Goal: Task Accomplishment & Management: Use online tool/utility

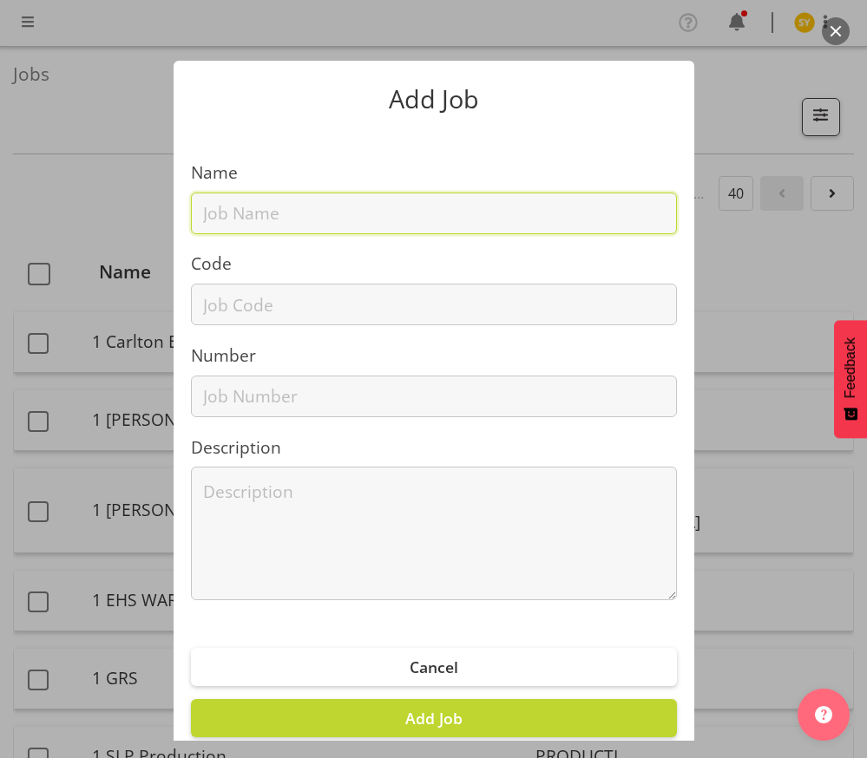
click at [266, 218] on input "text" at bounding box center [434, 214] width 486 height 42
paste input "12511170"
type input "12511170"
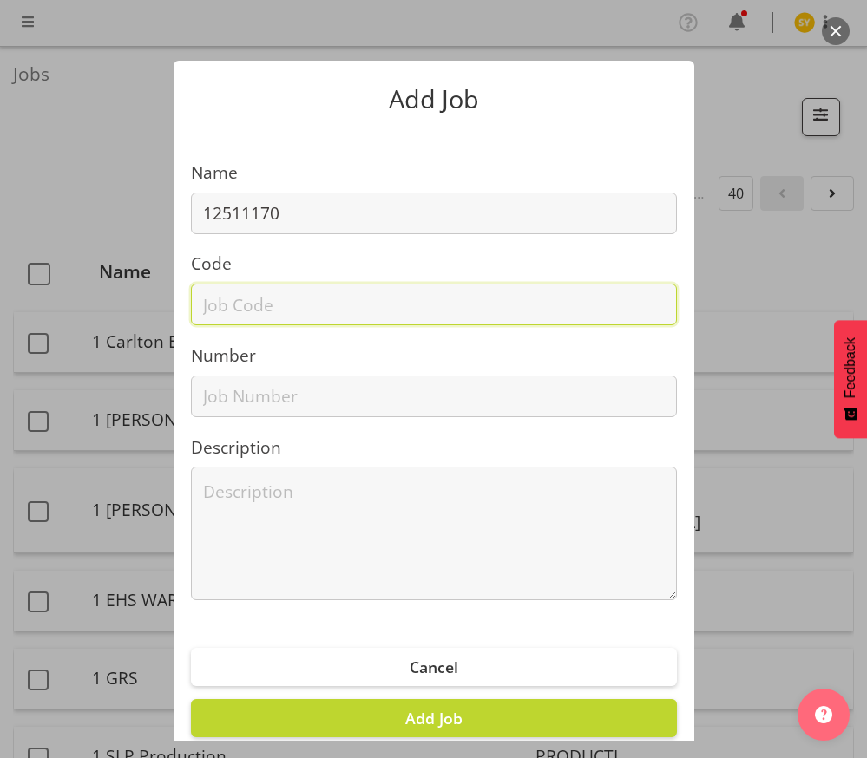
click at [243, 304] on input "text" at bounding box center [434, 305] width 486 height 42
paste input "12511170"
type input "12511170"
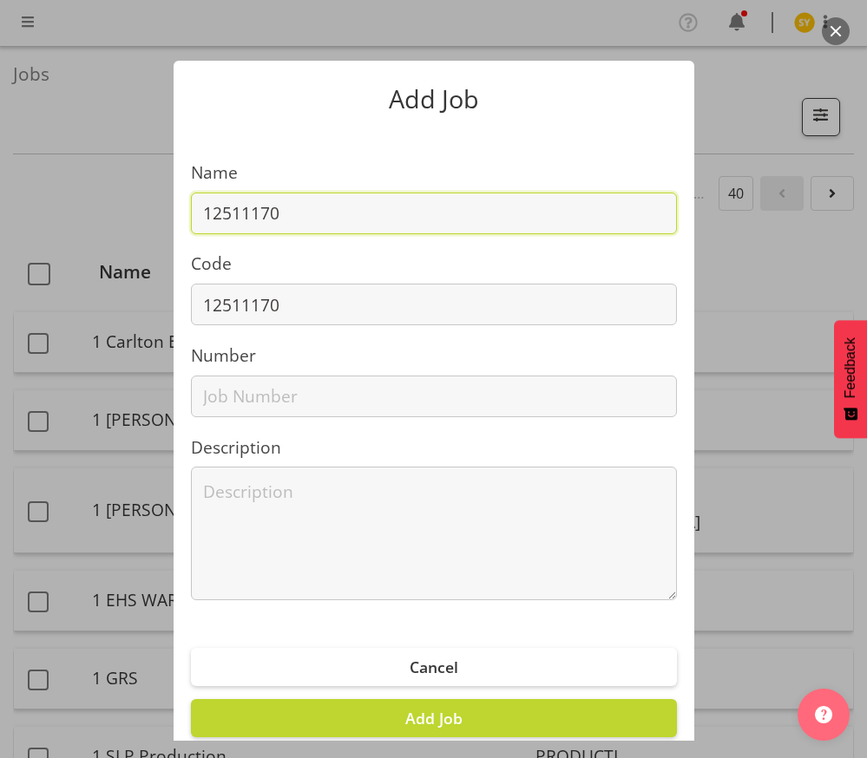
click at [363, 224] on input "12511170" at bounding box center [434, 214] width 486 height 42
paste input "CDAO 2025"
drag, startPoint x: 464, startPoint y: 225, endPoint x: 165, endPoint y: 202, distance: 300.2
click at [174, 202] on section "Name 12511170 - CDAO 2025 Code 12511170 Number Description" at bounding box center [434, 373] width 521 height 489
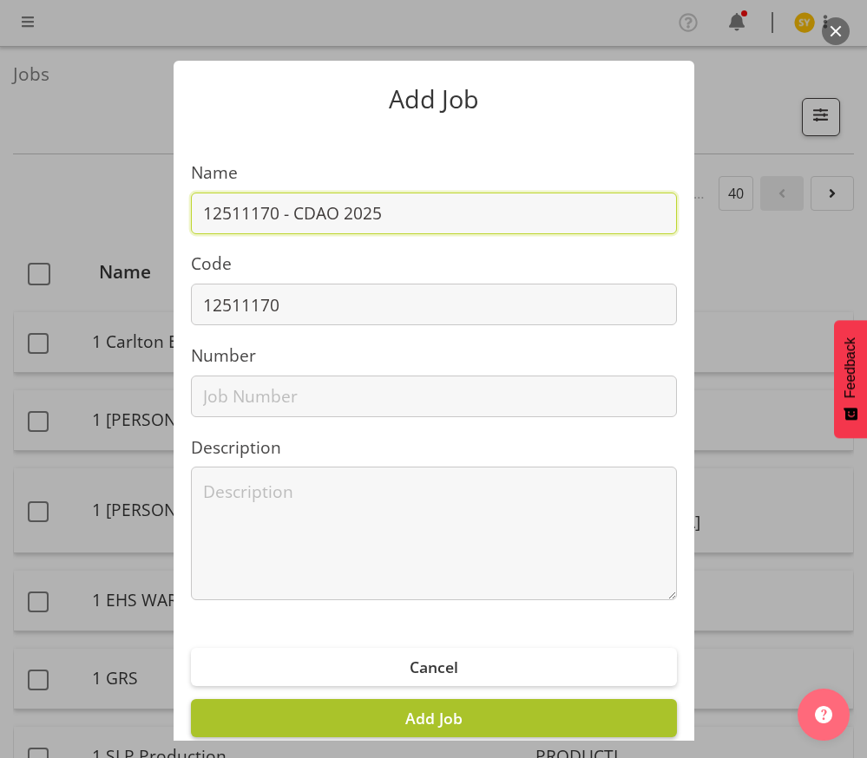
type input "12511170 - CDAO 2025"
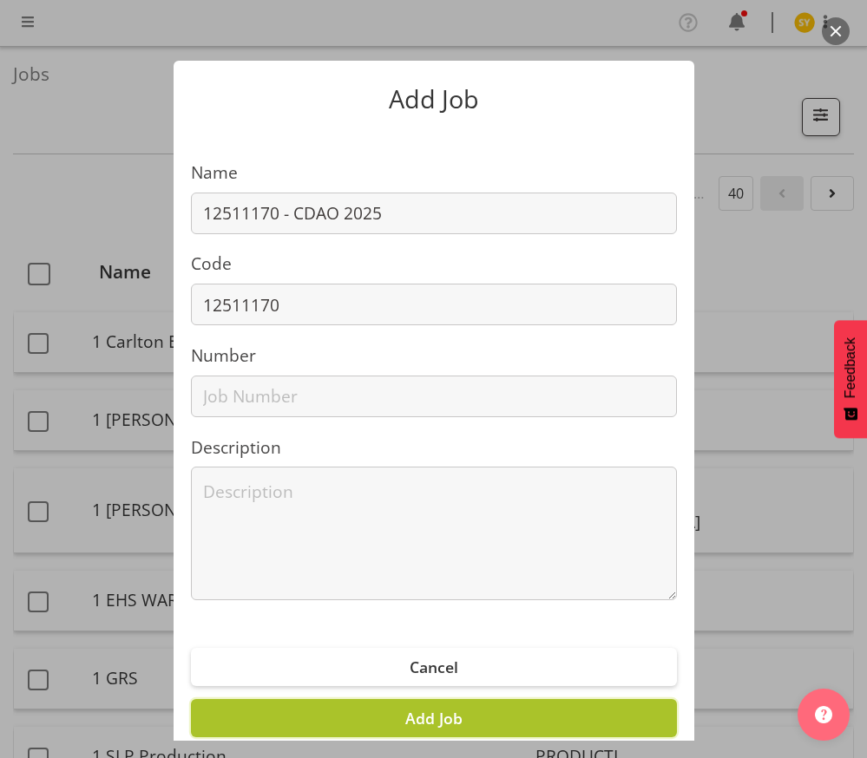
click at [419, 721] on span "Add Job" at bounding box center [433, 718] width 57 height 21
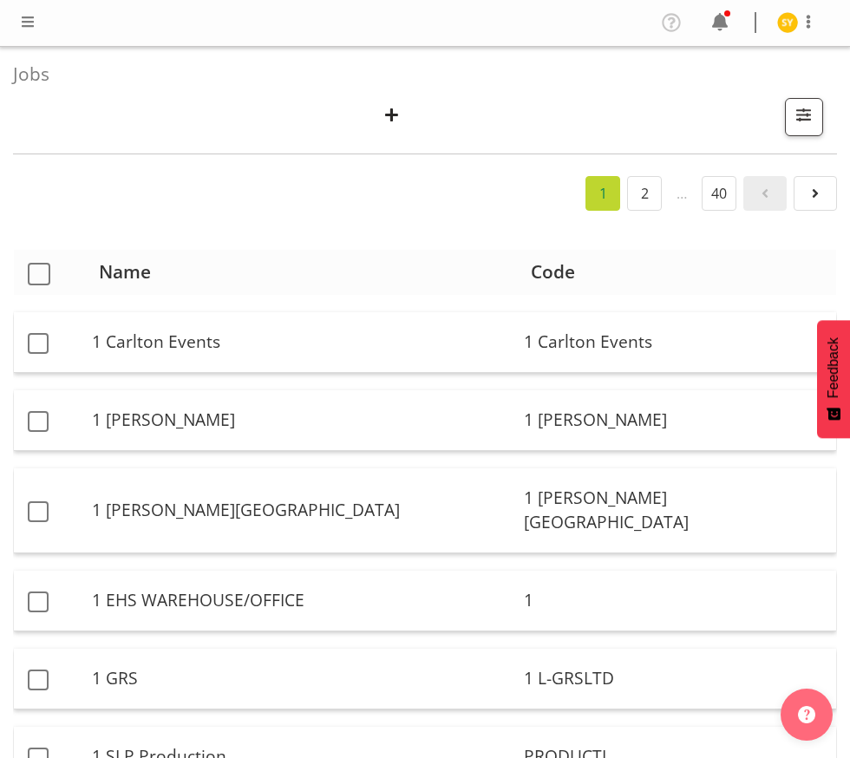
click at [836, 261] on th "Code" at bounding box center [676, 272] width 319 height 45
click at [395, 112] on span "button" at bounding box center [392, 114] width 23 height 23
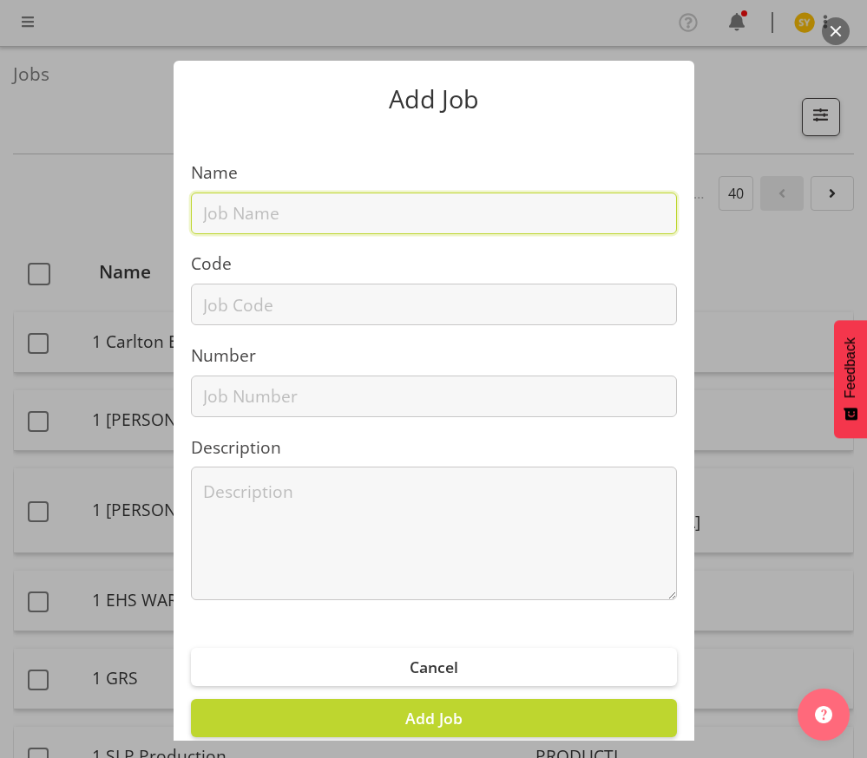
click at [314, 228] on input "text" at bounding box center [434, 214] width 486 height 42
paste input "1250907D"
type input "1250907D"
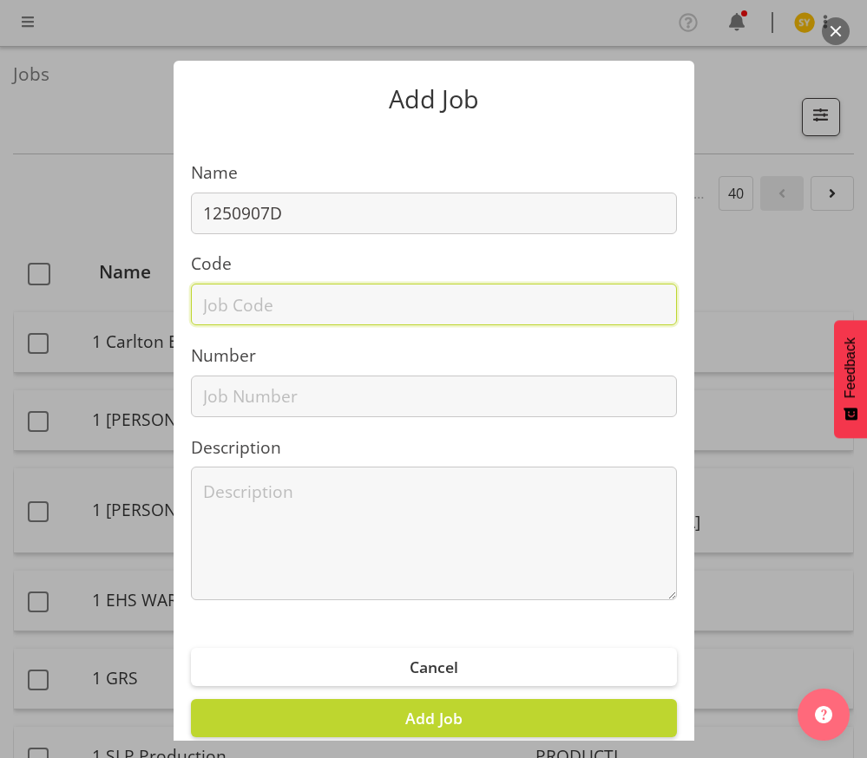
drag, startPoint x: 248, startPoint y: 310, endPoint x: 273, endPoint y: 287, distance: 33.8
click at [248, 310] on input "text" at bounding box center [434, 305] width 486 height 42
paste input "1250907D"
type input "1250907D"
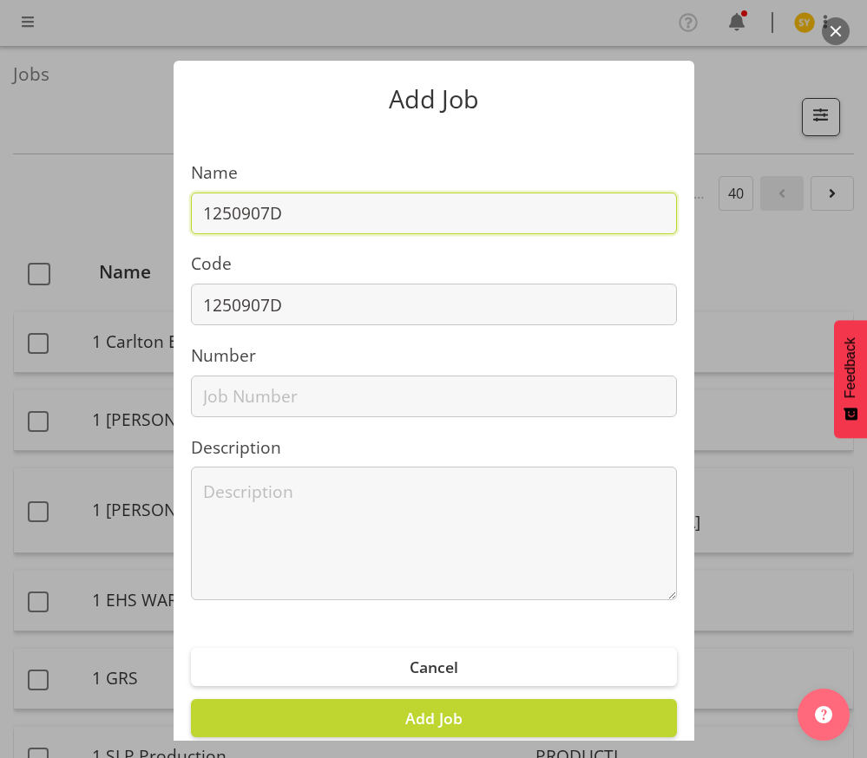
click at [369, 217] on input "1250907D" at bounding box center [434, 214] width 486 height 42
paste input "All Blacks - NZR Fanzone"
drag, startPoint x: 509, startPoint y: 214, endPoint x: 167, endPoint y: 194, distance: 342.5
click at [174, 194] on section "Name 1250907D - All Blacks - NZR Fanzone Code 1250907D Number Description" at bounding box center [434, 373] width 521 height 489
type input "1250907D - All Blacks - NZR Fanzone"
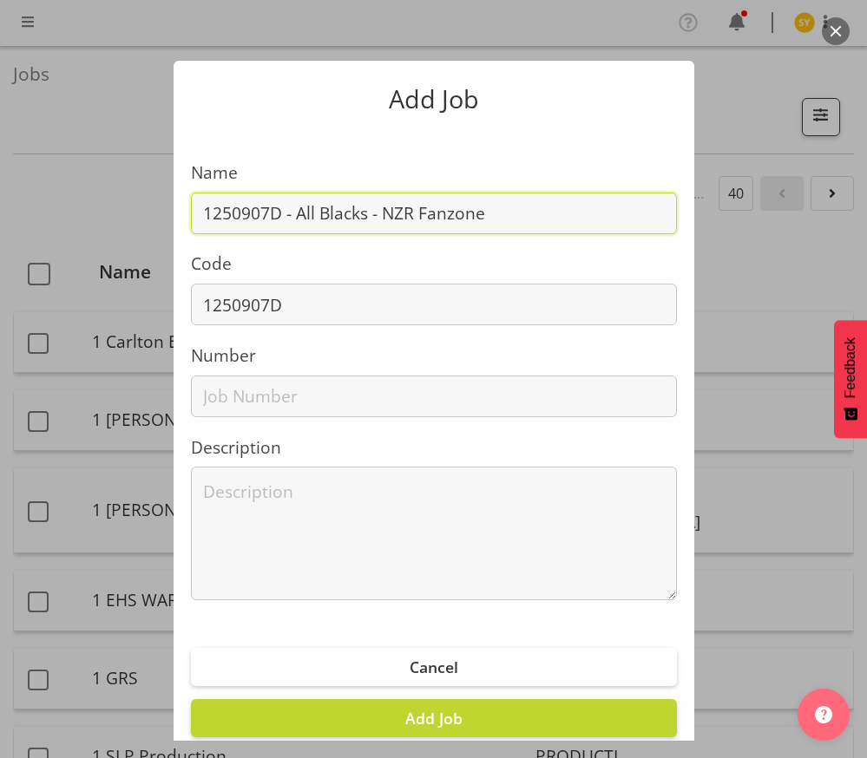
click at [554, 218] on input "1250907D - All Blacks - NZR Fanzone" at bounding box center [434, 214] width 486 height 42
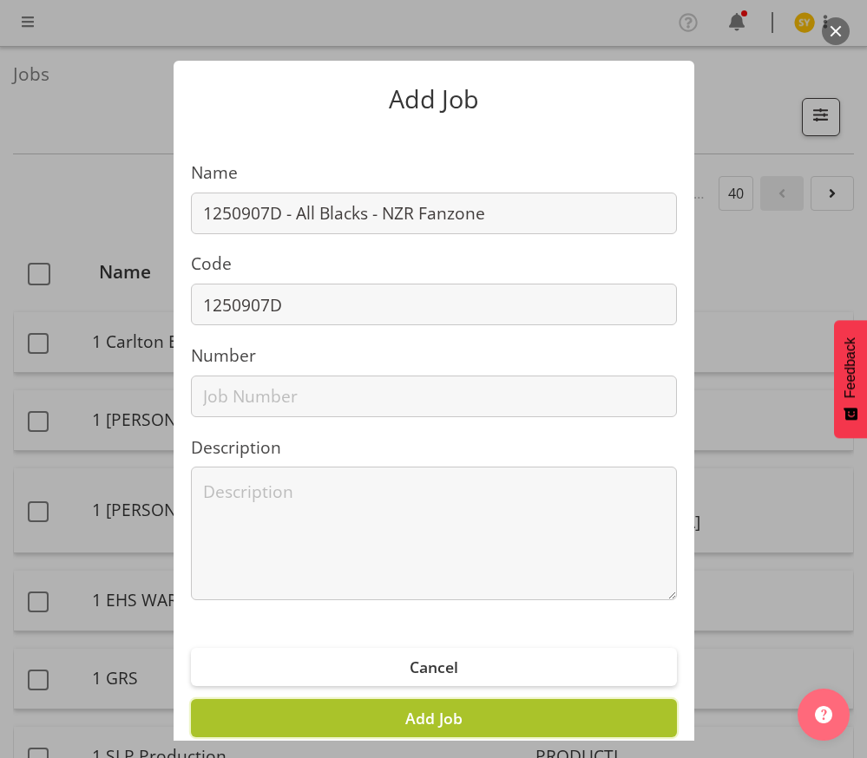
click at [436, 712] on span "Add Job" at bounding box center [433, 718] width 57 height 21
